Goal: Obtain resource: Download file/media

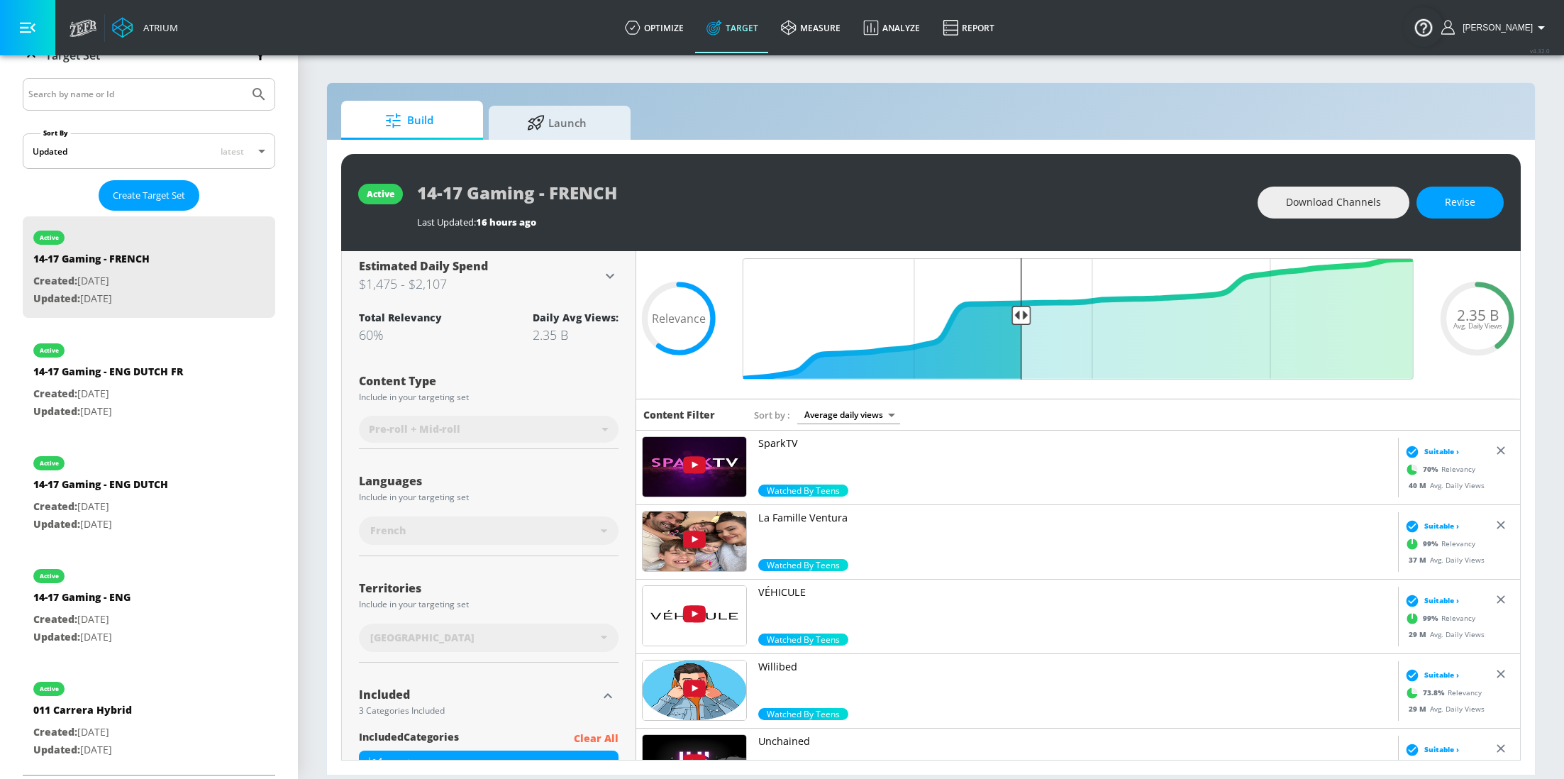
scroll to position [51, 0]
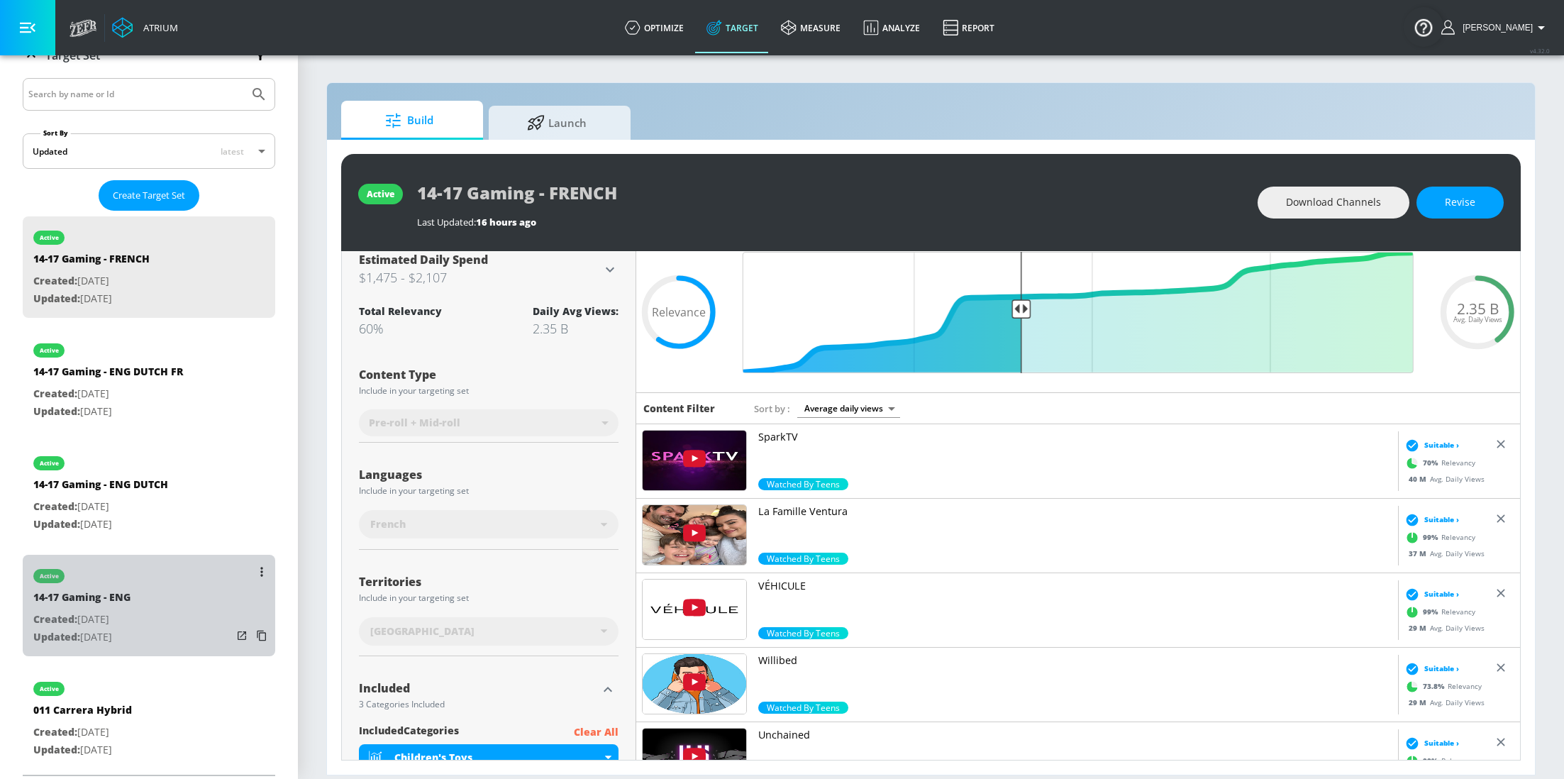
click at [131, 590] on div "14-17 Gaming - ENG" at bounding box center [81, 600] width 97 height 21
type input "14-17 Gaming - ENG"
type input "0.05"
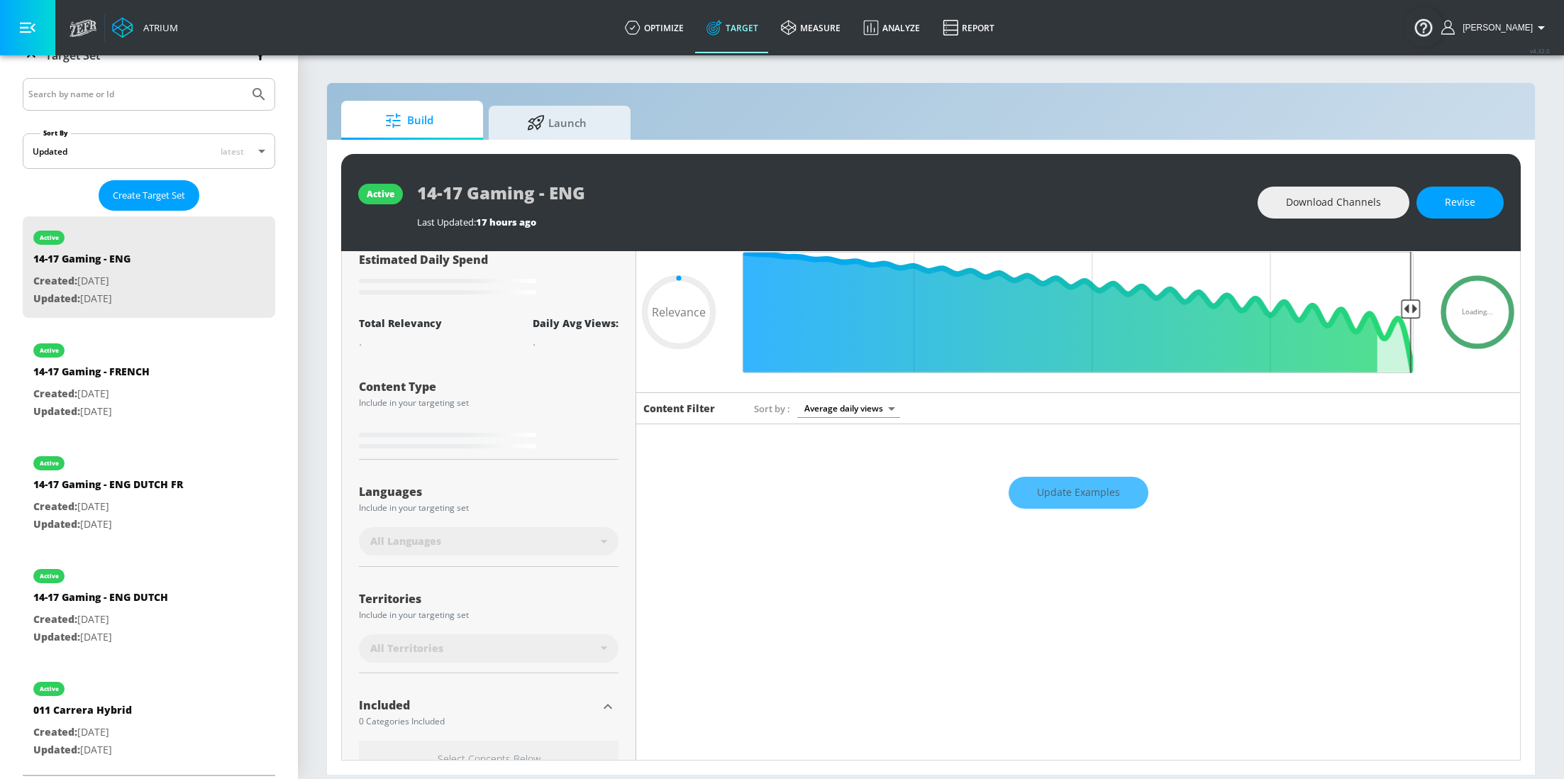
click at [1115, 489] on div "Update Examples" at bounding box center [1078, 493] width 884 height 50
click at [826, 27] on link "measure" at bounding box center [811, 27] width 82 height 51
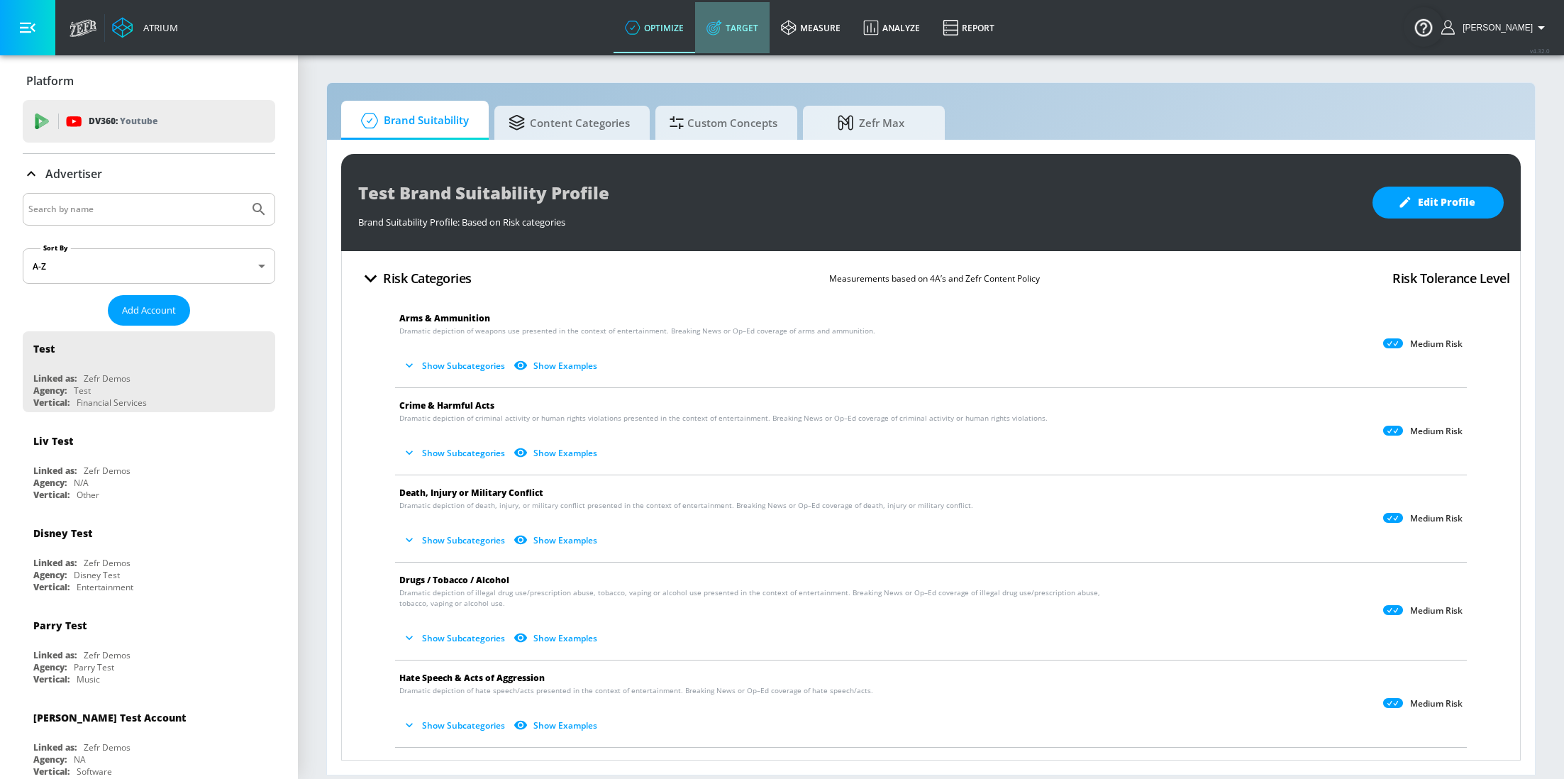
click at [748, 35] on link "Target" at bounding box center [732, 27] width 74 height 51
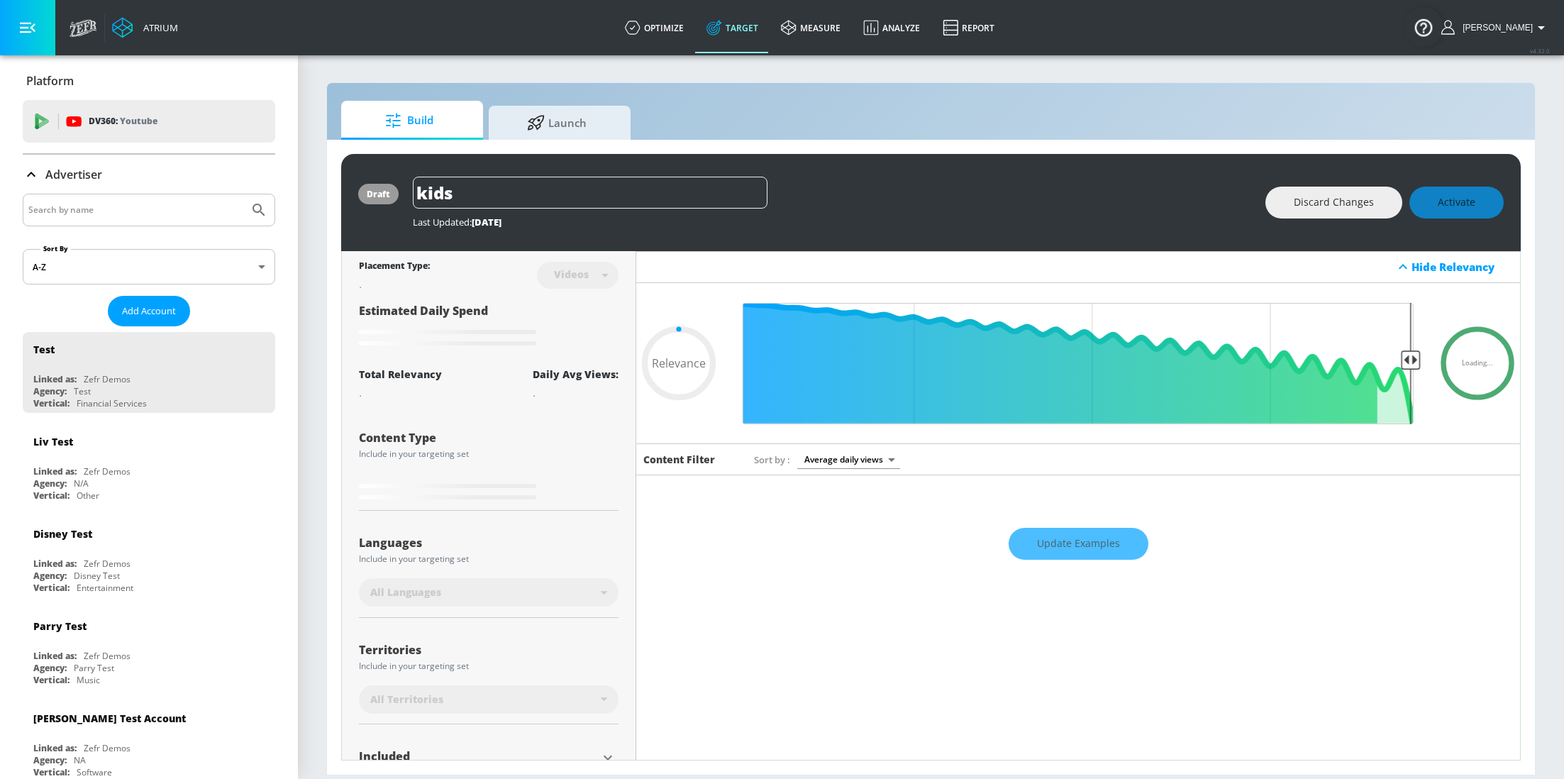
type input "0.05"
click at [88, 219] on div at bounding box center [149, 210] width 253 height 33
click at [118, 212] on input "Search by name" at bounding box center [135, 210] width 215 height 18
type input "[PERSON_NAME]"
click at [243, 194] on button "Submit Search" at bounding box center [258, 209] width 31 height 31
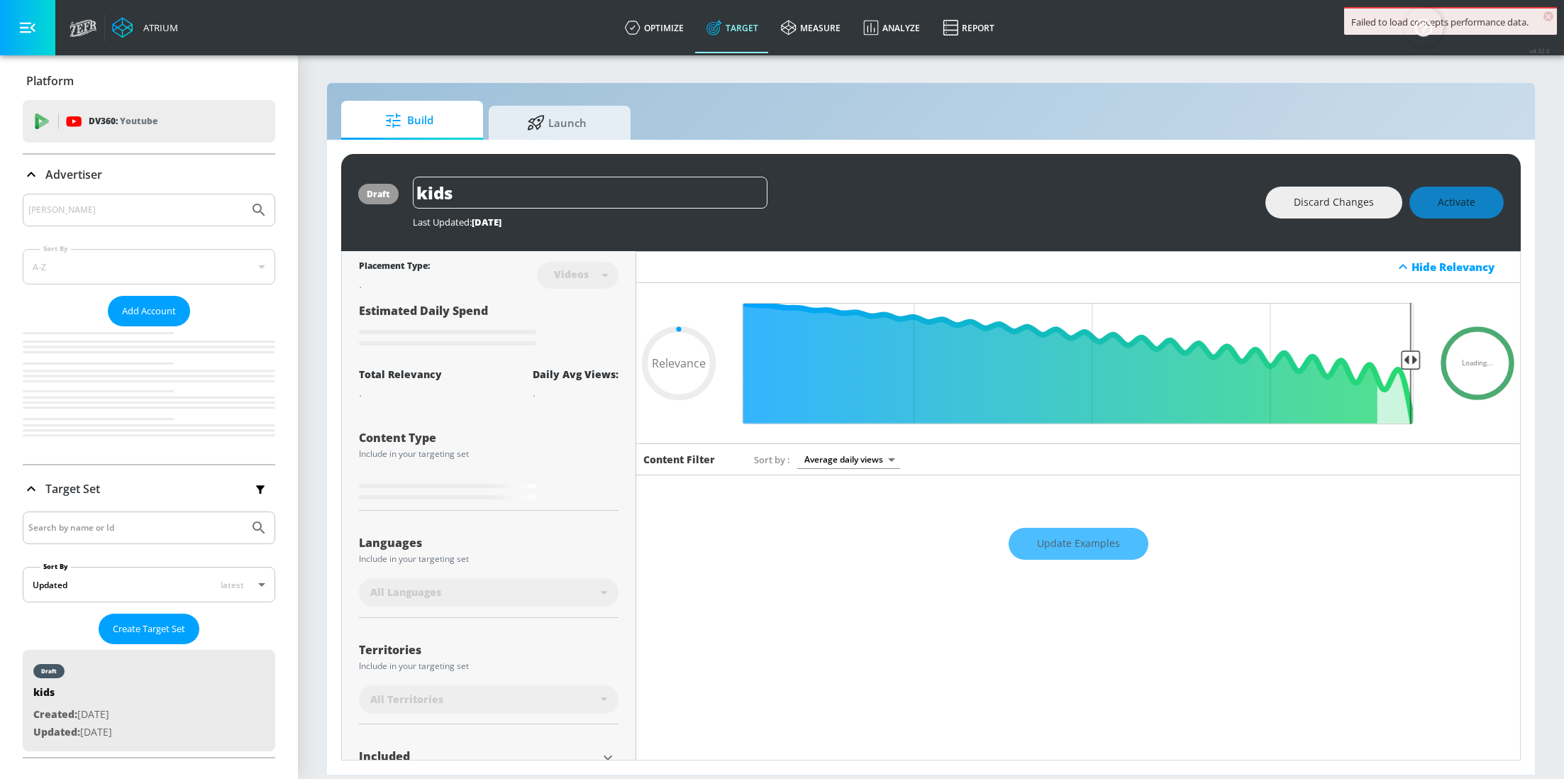
type input "0.05"
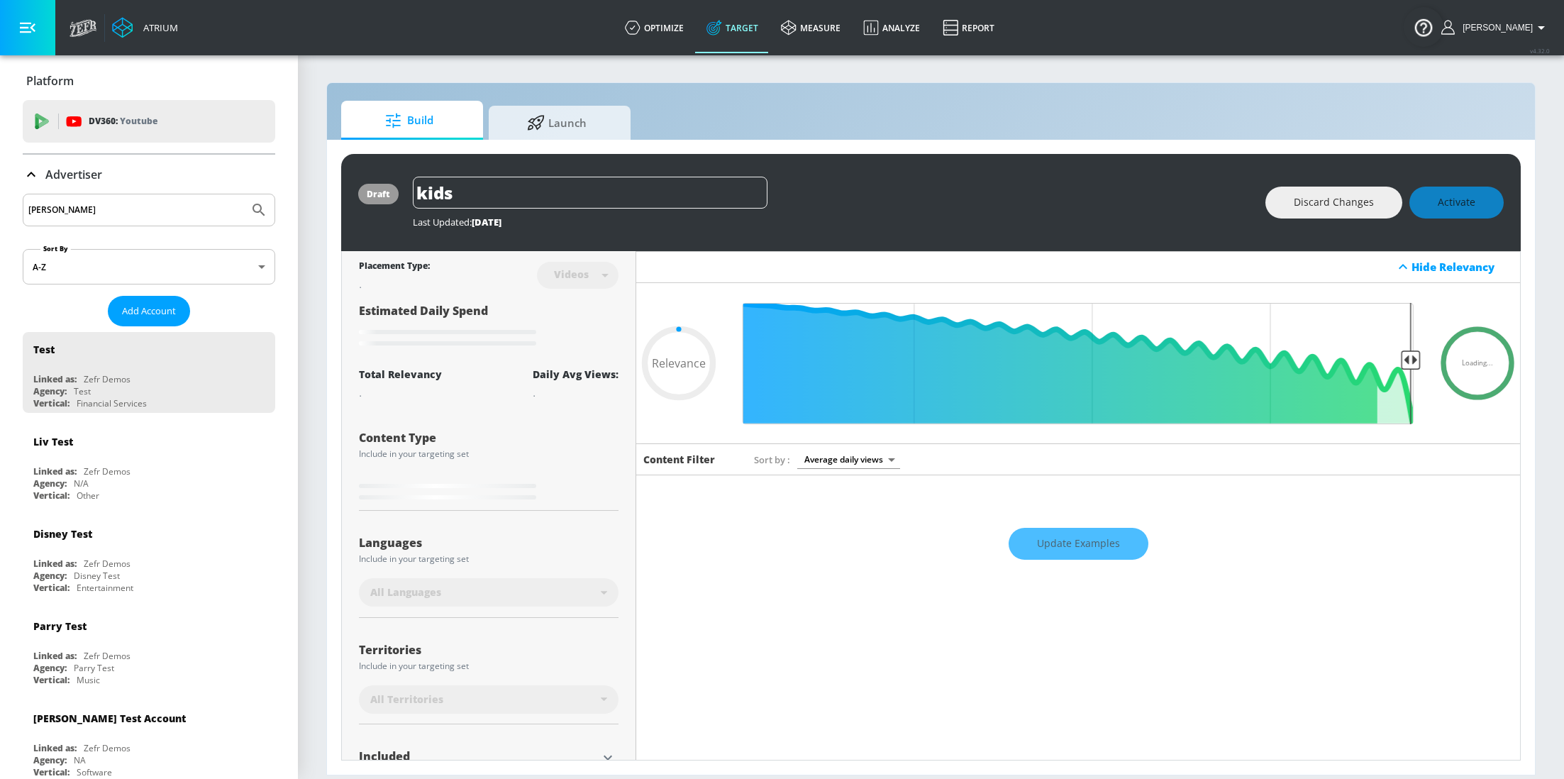
click at [99, 218] on div "[PERSON_NAME]" at bounding box center [149, 210] width 253 height 33
click at [92, 211] on input "[PERSON_NAME]" at bounding box center [135, 210] width 215 height 18
type input "carrera"
click at [243, 194] on button "Submit Search" at bounding box center [258, 209] width 31 height 31
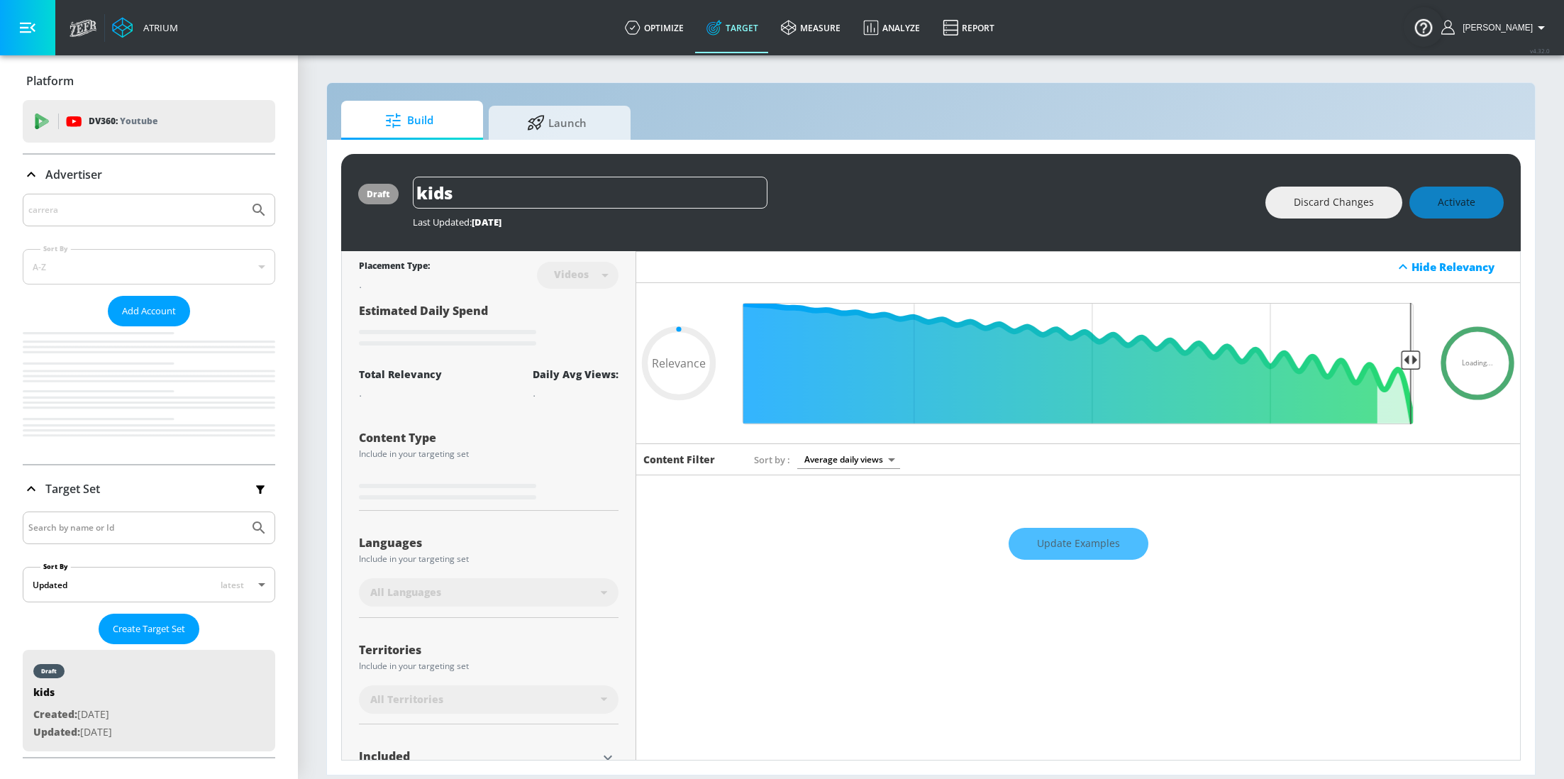
type input "0.05"
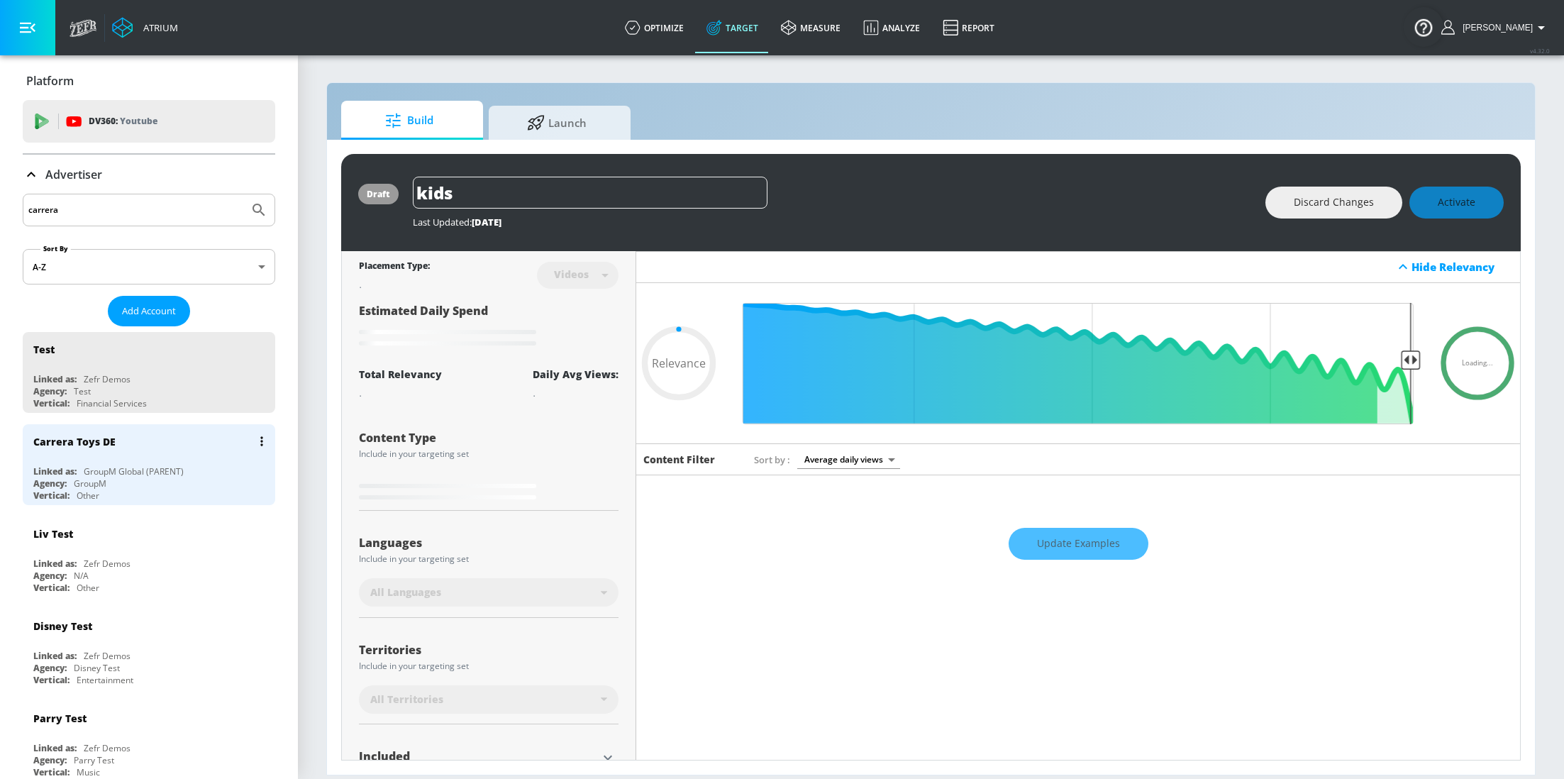
click at [109, 489] on div "Vertical: Other" at bounding box center [152, 495] width 238 height 12
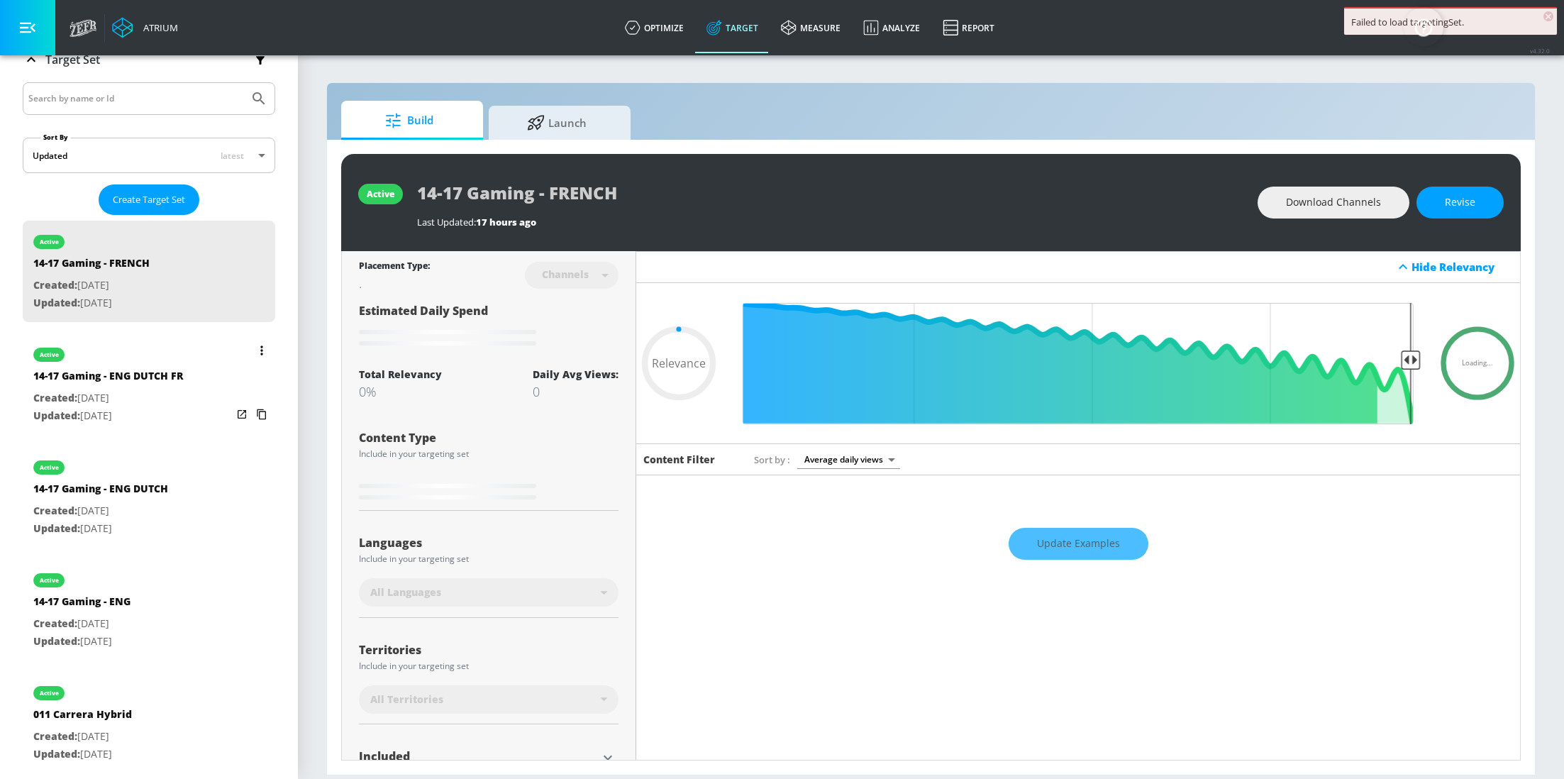
type input "0.6"
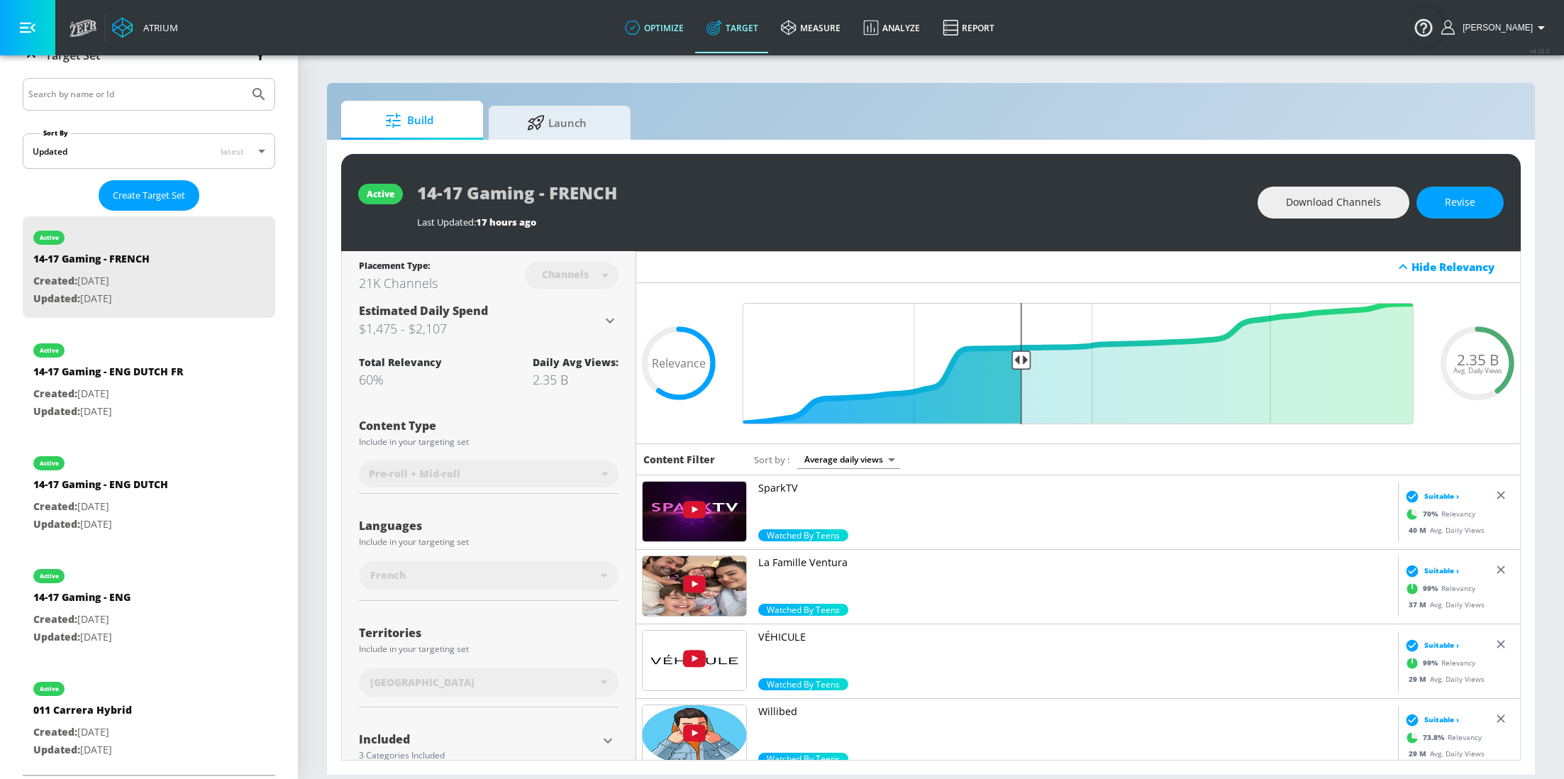
scroll to position [106, 0]
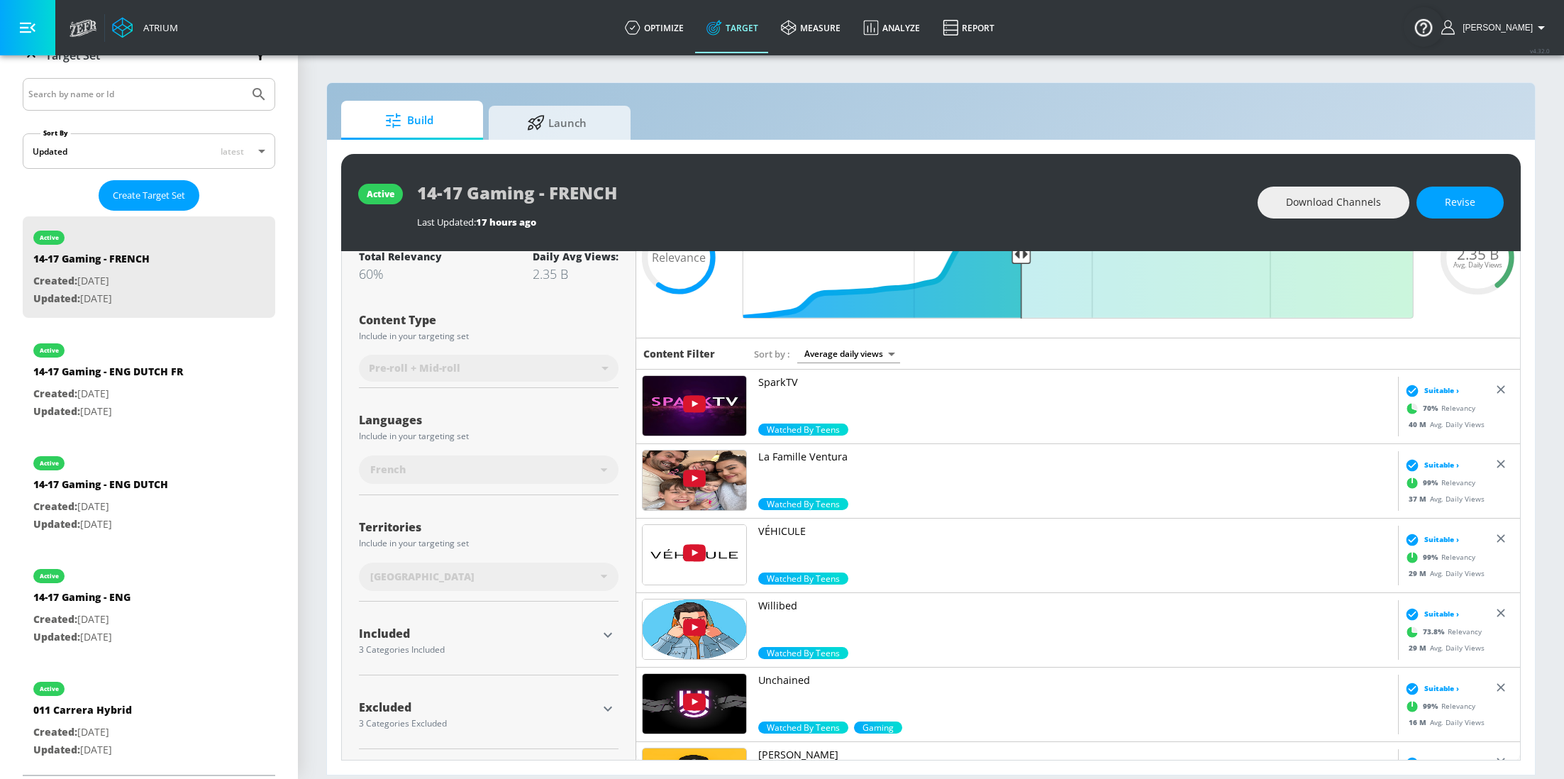
click at [608, 639] on icon "button" at bounding box center [607, 634] width 17 height 17
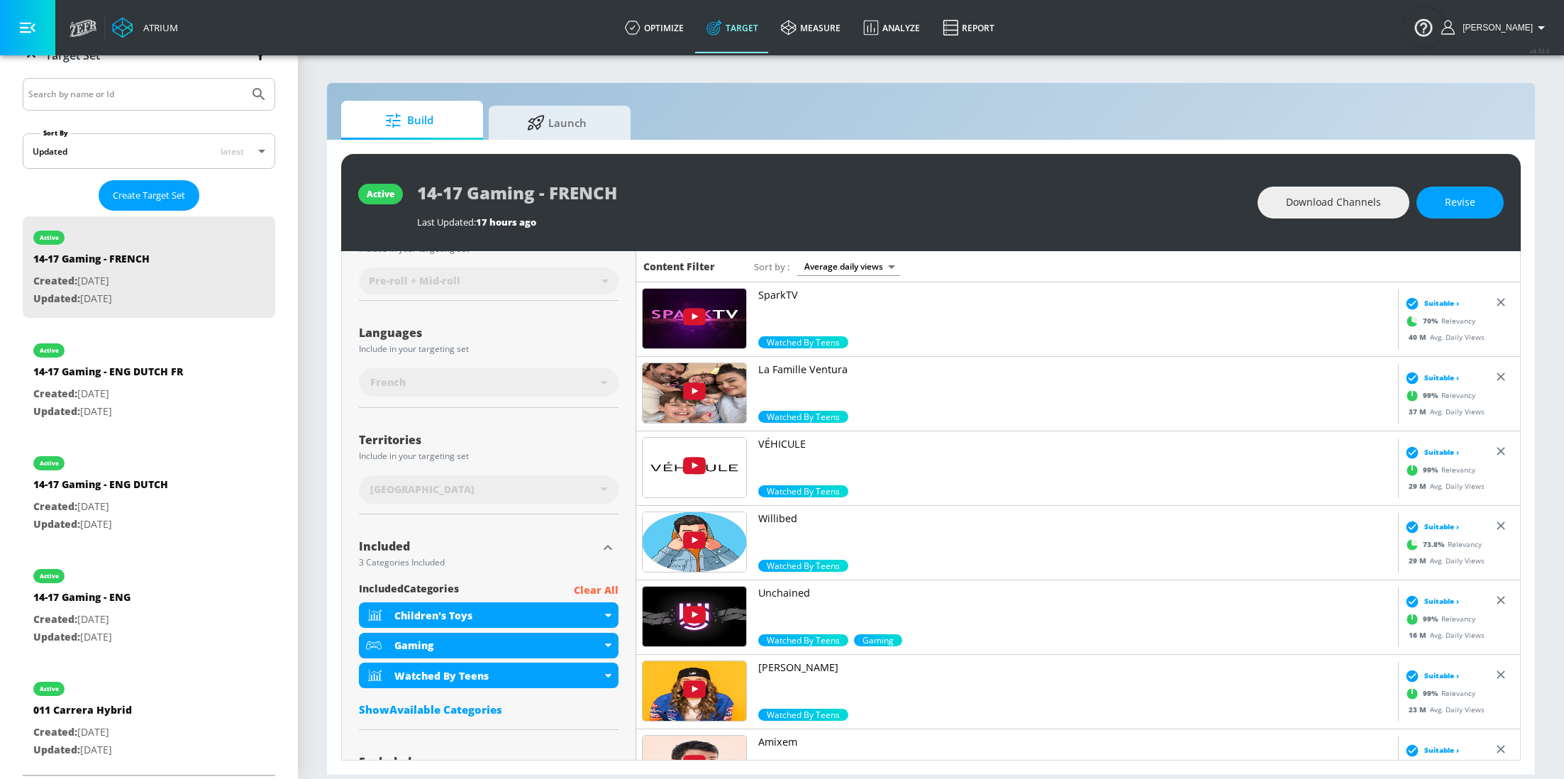
scroll to position [194, 0]
click at [604, 547] on icon "button" at bounding box center [607, 546] width 17 height 17
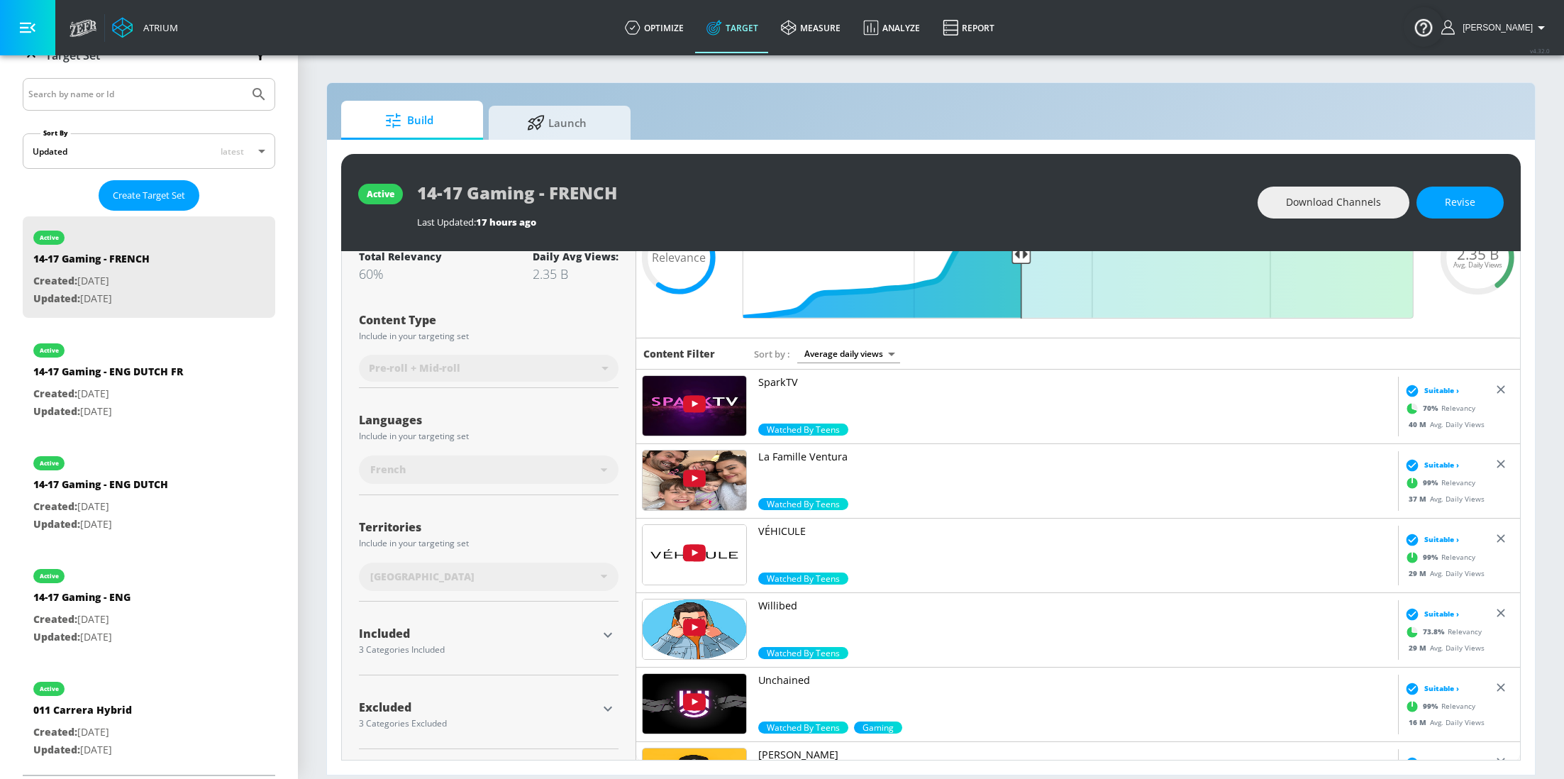
scroll to position [0, 0]
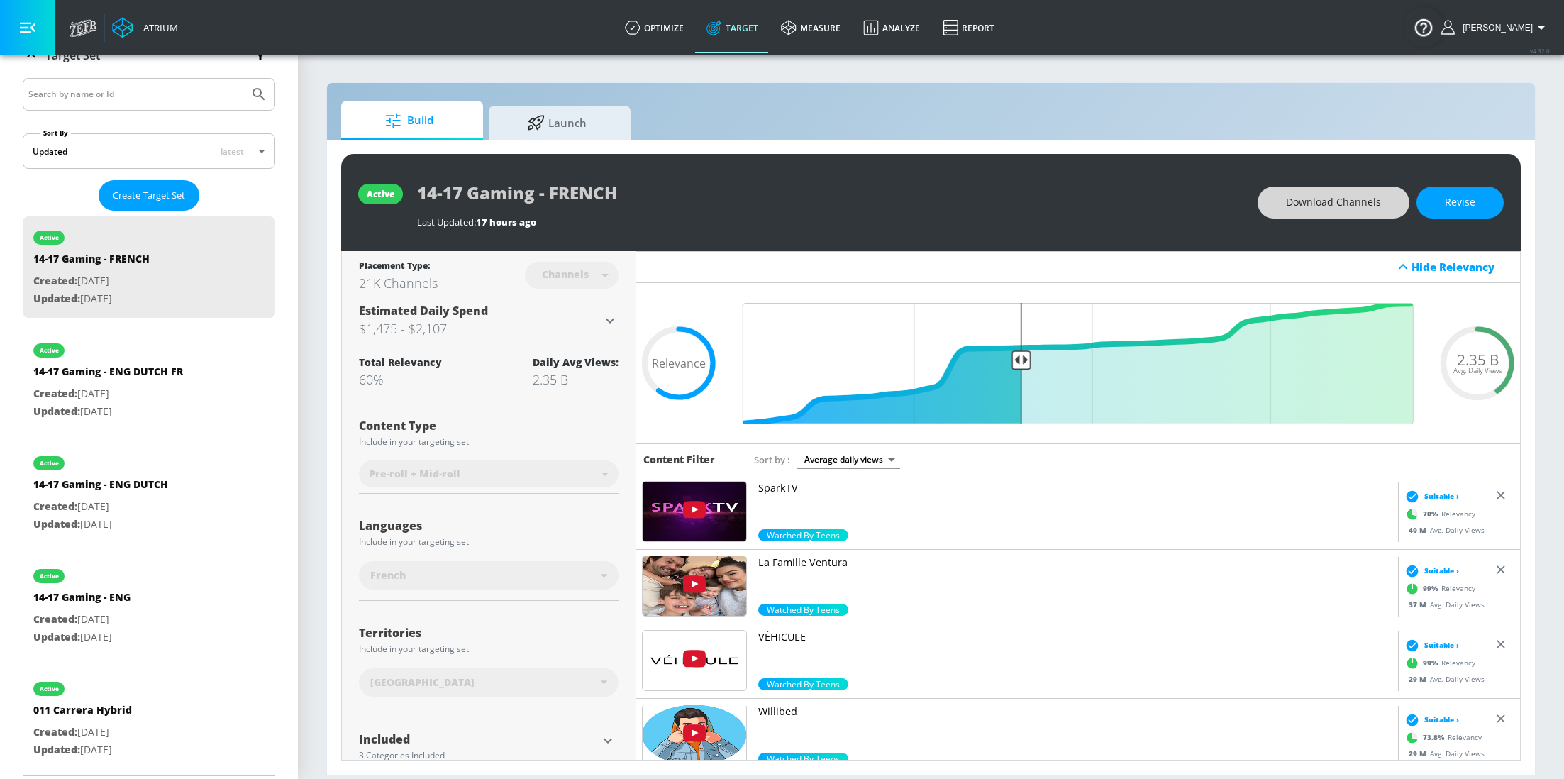
click at [1351, 195] on span "Download Channels" at bounding box center [1333, 203] width 95 height 18
click at [136, 392] on p "Created: [DATE]" at bounding box center [108, 394] width 150 height 18
type input "14-17 Gaming - ENG DUTCH FR"
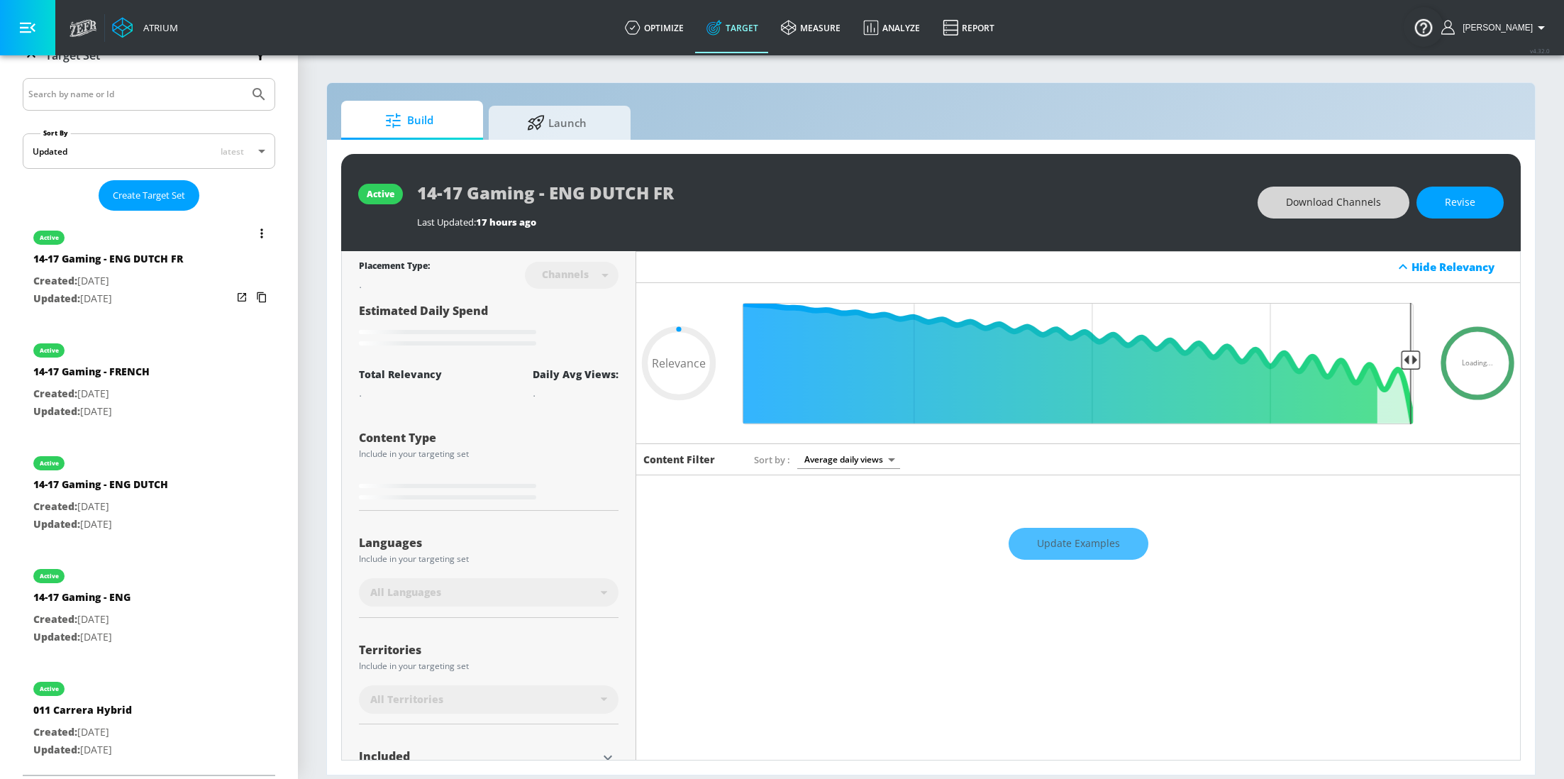
type input "0.6"
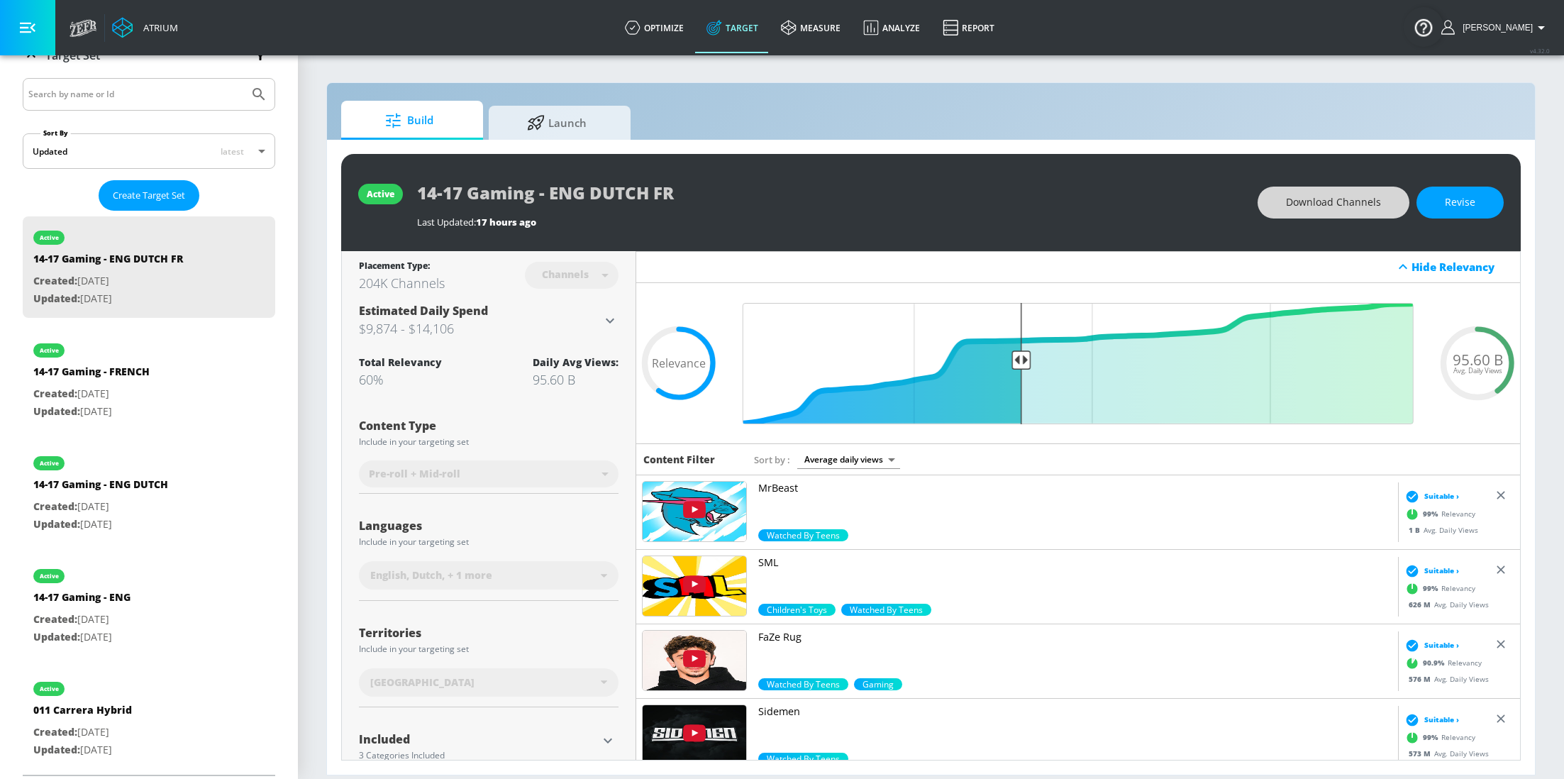
click at [1317, 204] on span "Download Channels" at bounding box center [1333, 203] width 95 height 18
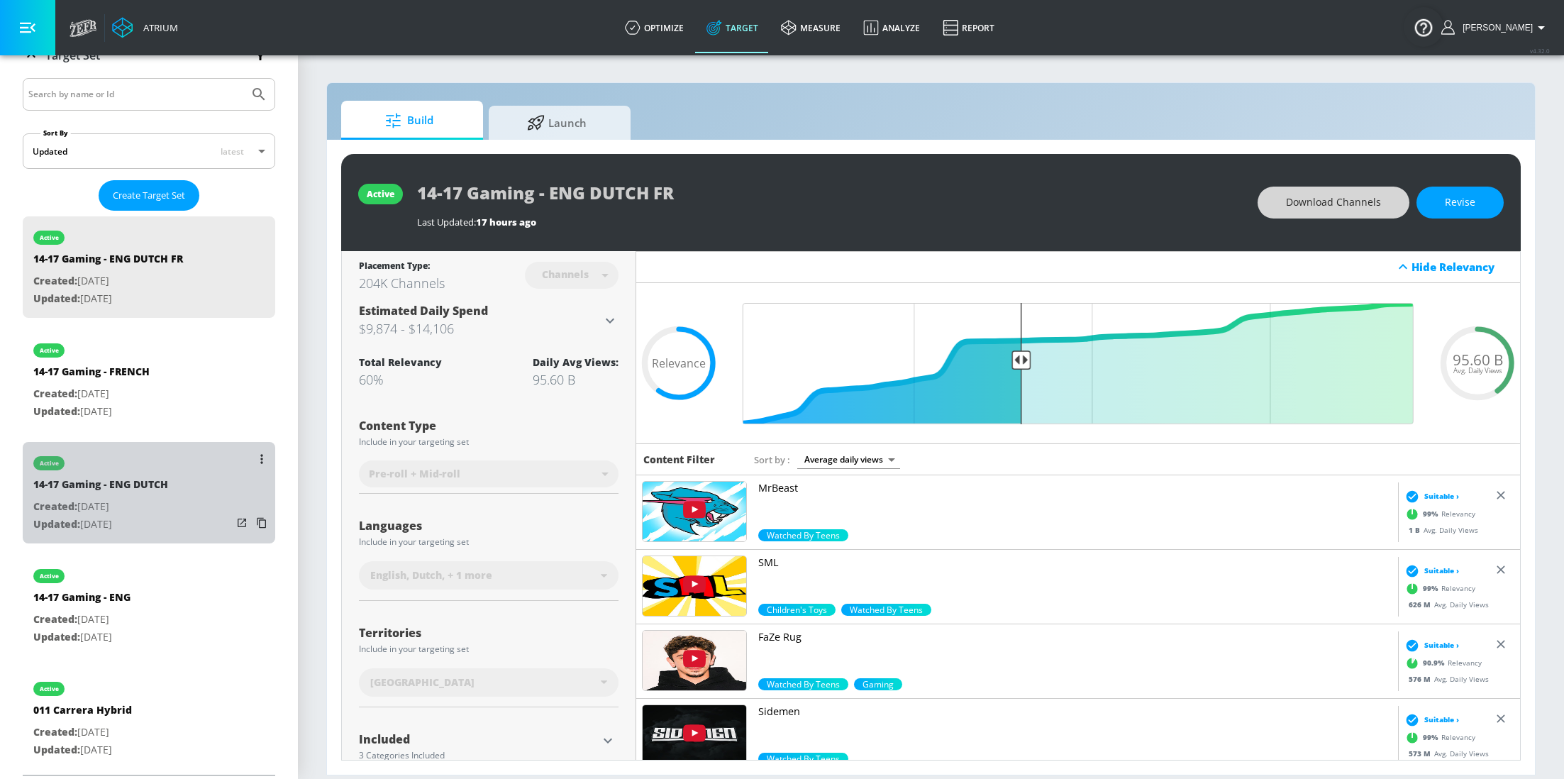
click at [176, 485] on div "active 14-17 Gaming - ENG DUTCH Created: [DATE] Updated: [DATE]" at bounding box center [149, 492] width 253 height 101
type input "14-17 Gaming - ENG DUTCH"
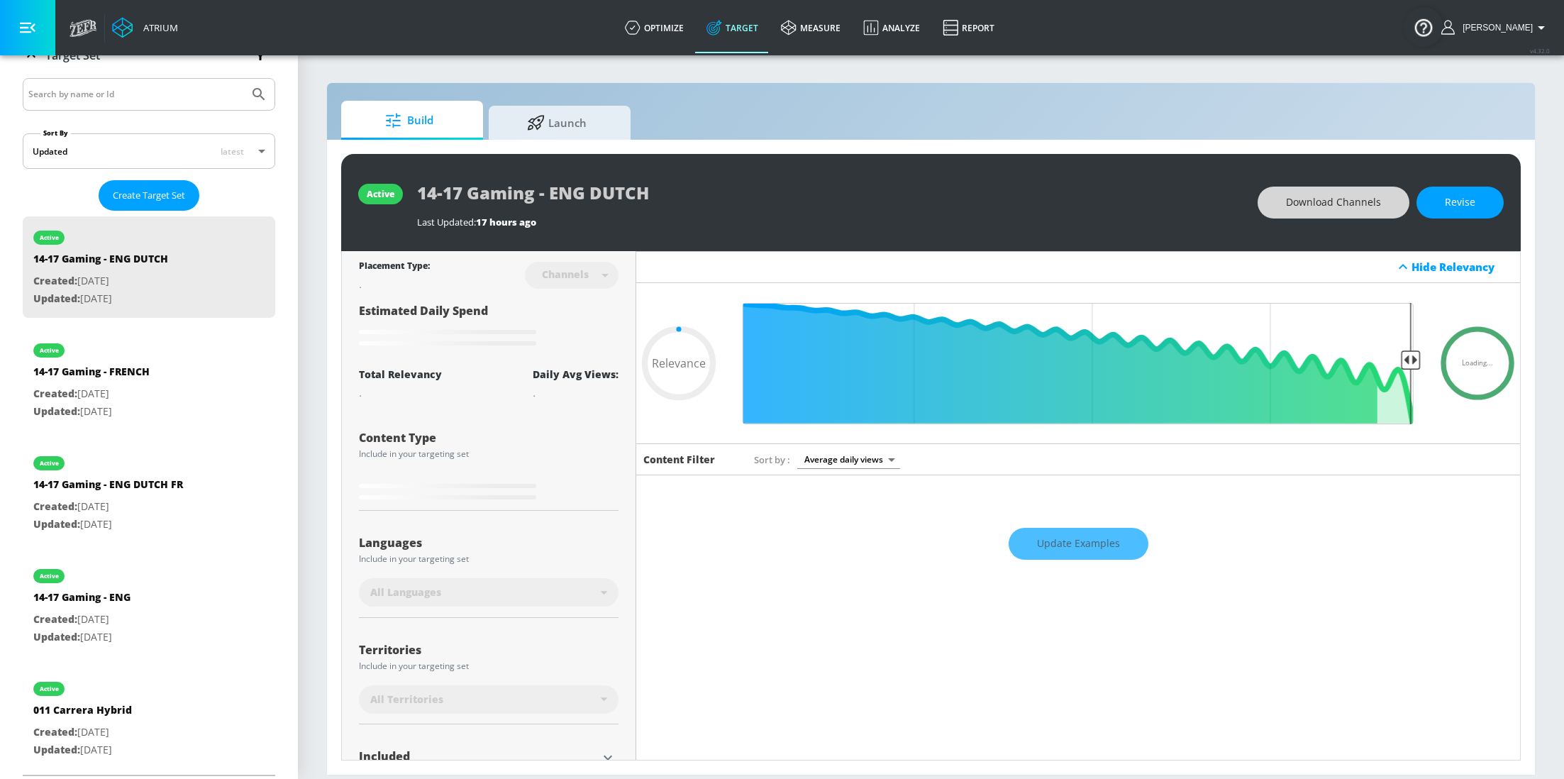
type input "0.6"
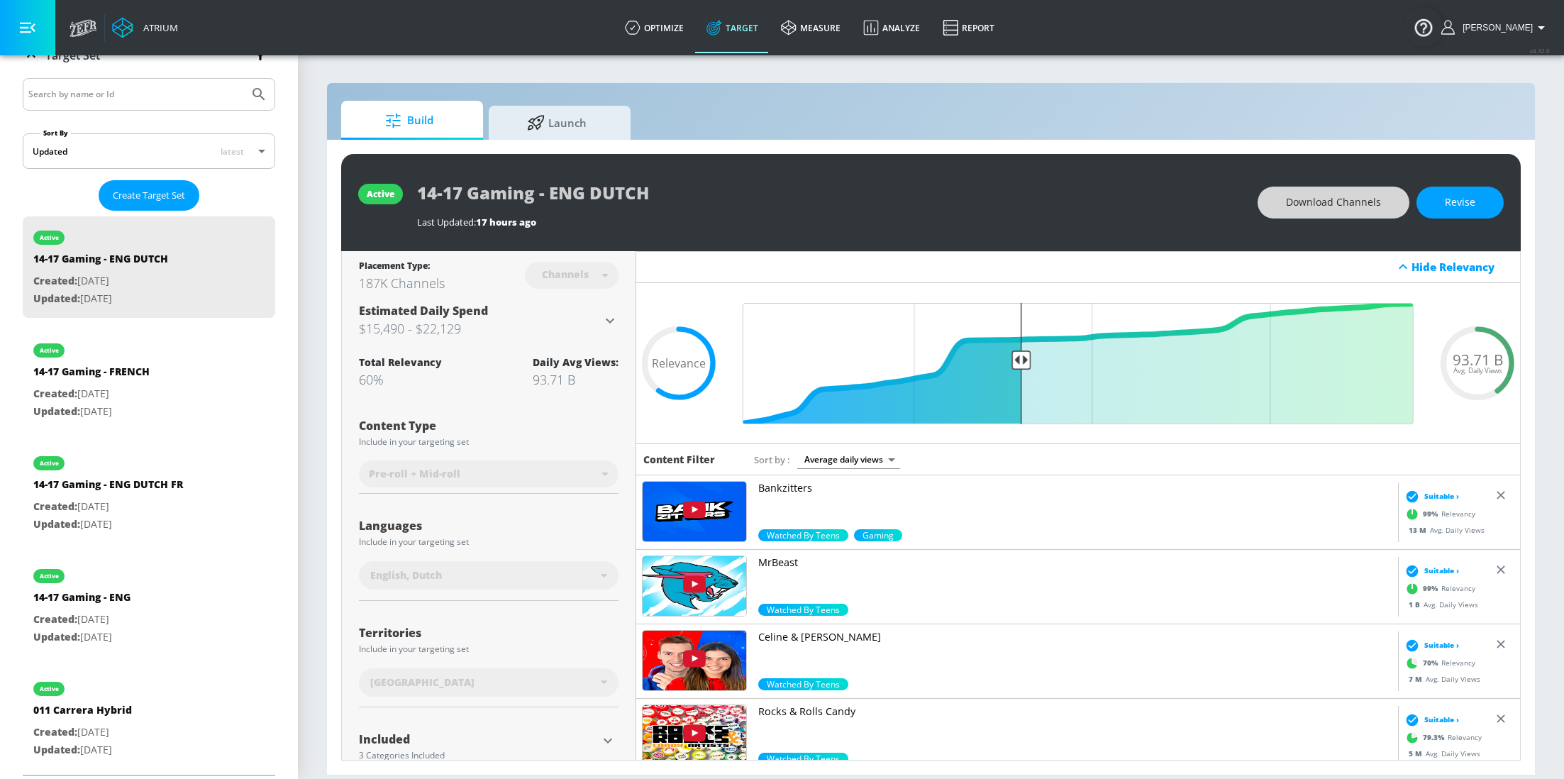
click at [1345, 200] on span "Download Channels" at bounding box center [1333, 203] width 95 height 18
click at [92, 633] on p "Updated: [DATE]" at bounding box center [81, 638] width 97 height 18
type input "14-17 Gaming - ENG"
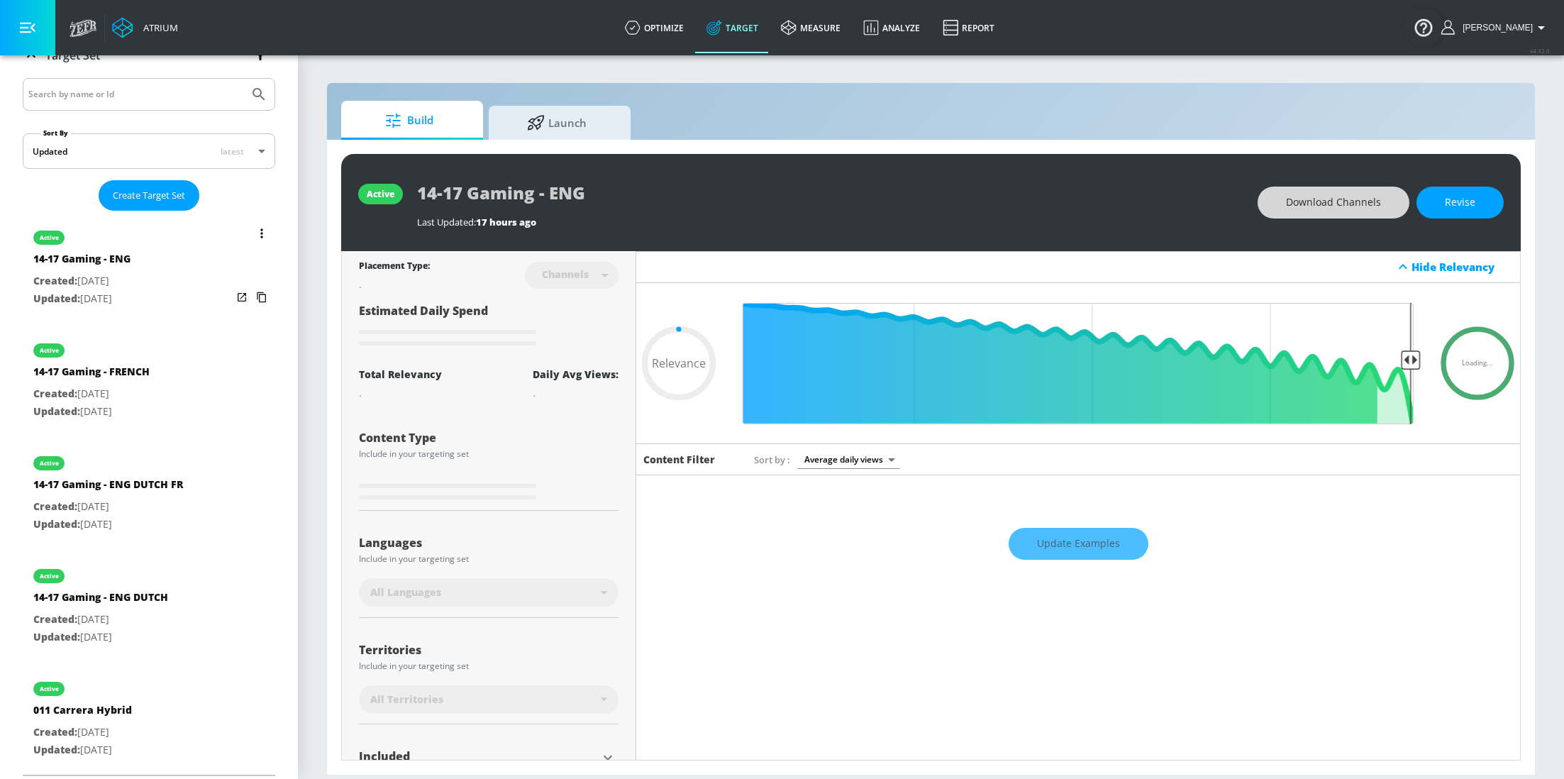
type input "0.6"
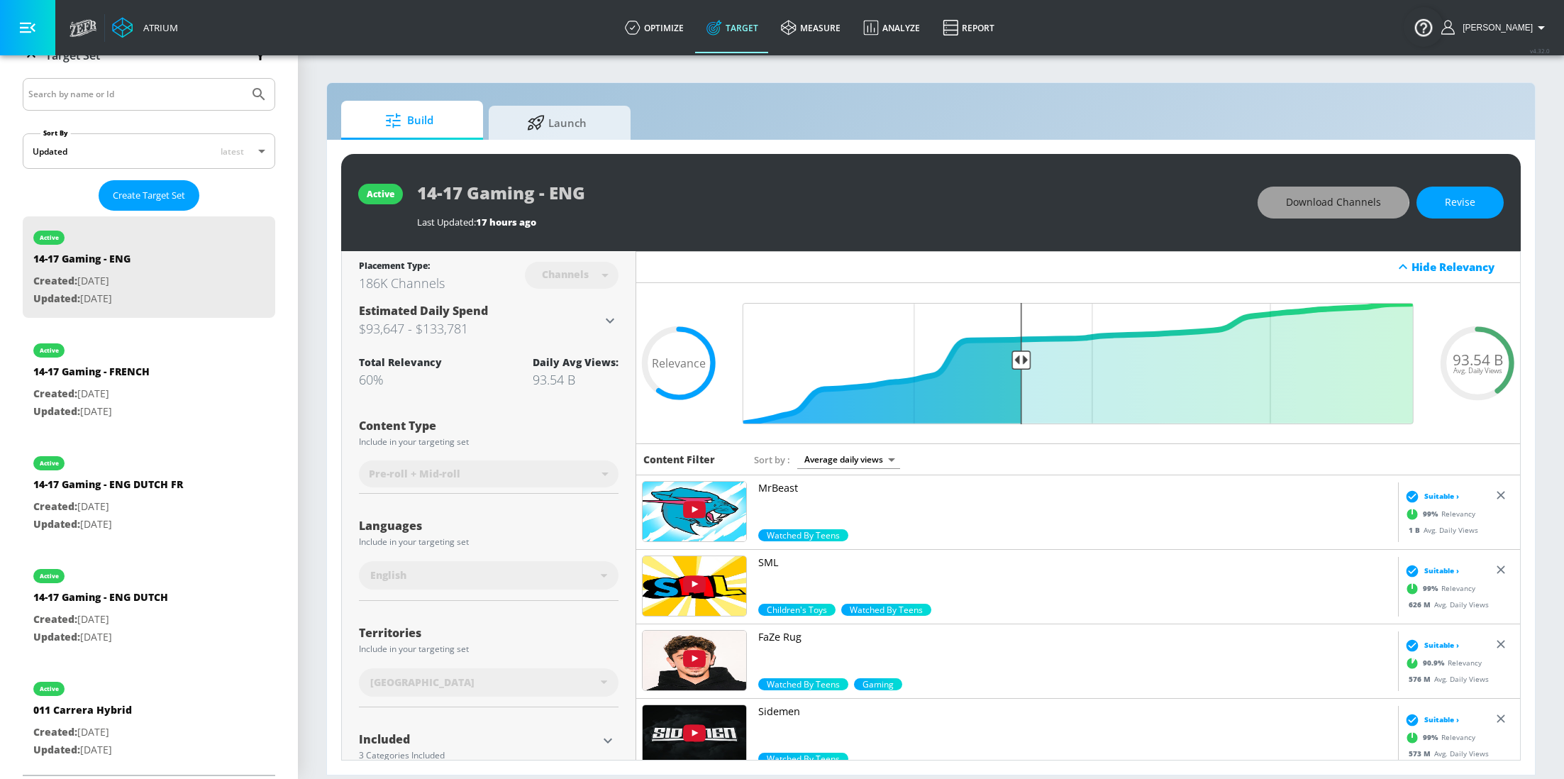
click at [1329, 202] on span "Download Channels" at bounding box center [1333, 203] width 95 height 18
click at [161, 614] on p "Created: [DATE]" at bounding box center [100, 620] width 135 height 18
type input "14-17 Gaming - ENG DUTCH"
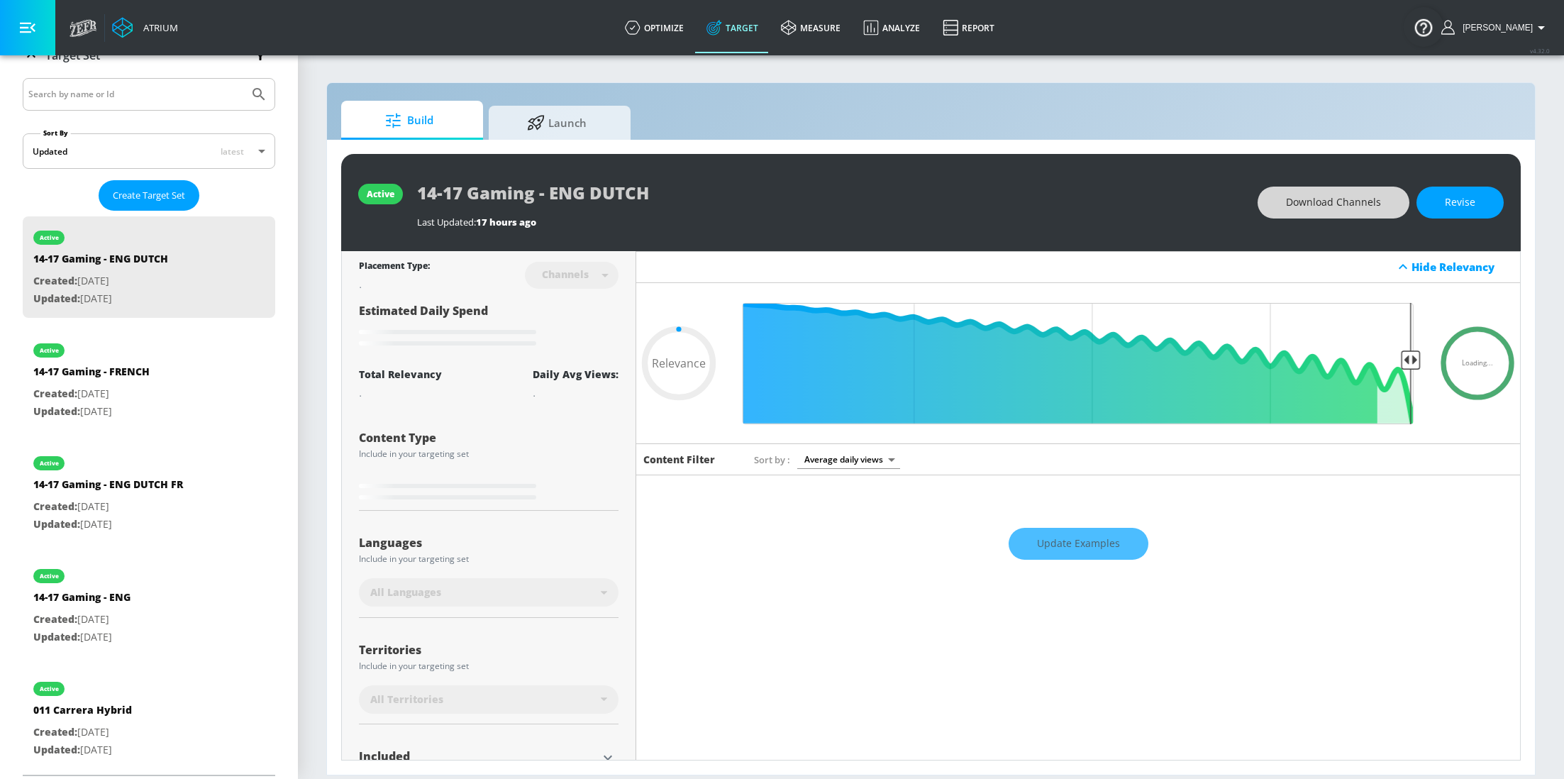
type input "0.6"
